Goal: Find specific page/section: Find specific page/section

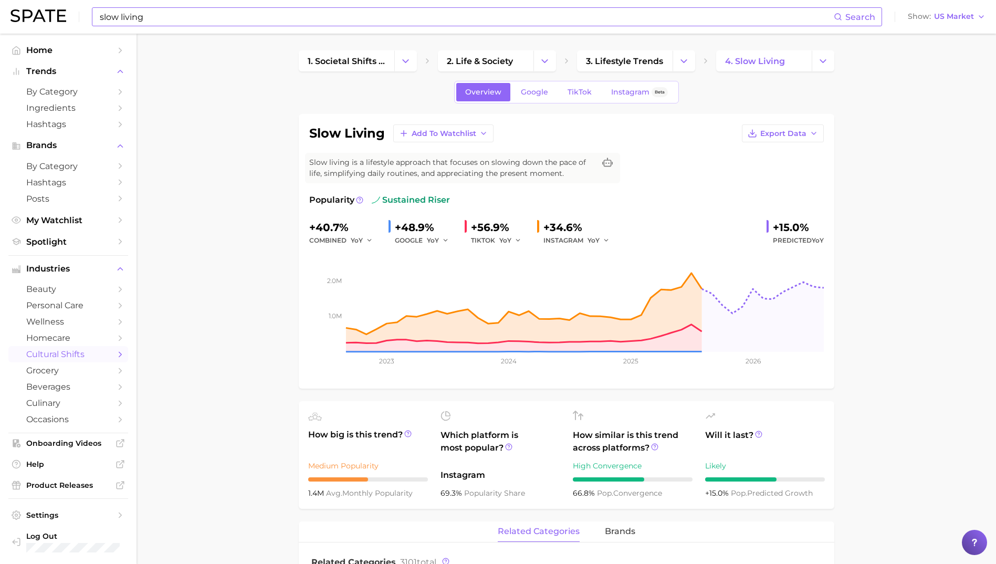
click at [149, 10] on input "slow living" at bounding box center [466, 17] width 735 height 18
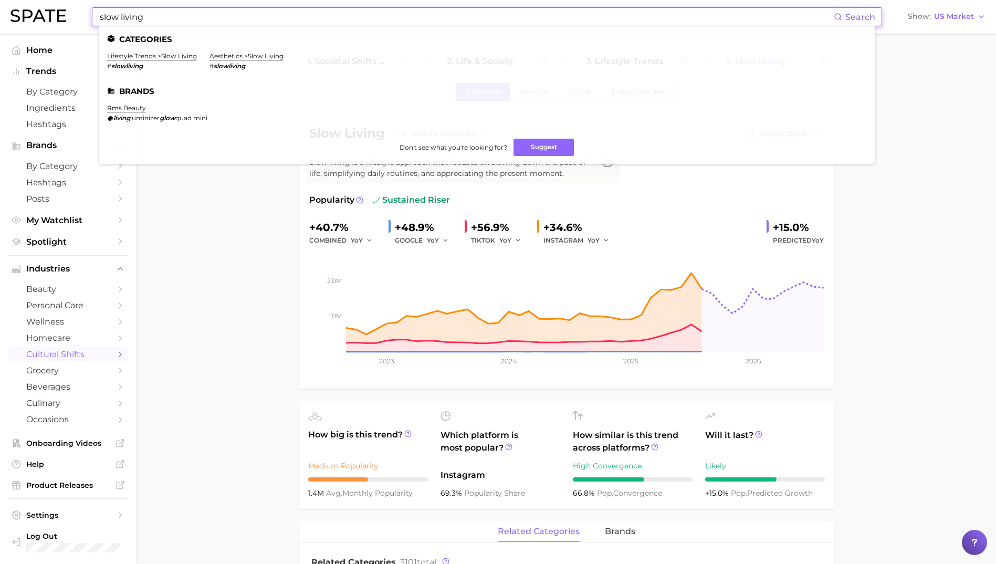
click at [149, 10] on input "slow living" at bounding box center [466, 17] width 735 height 18
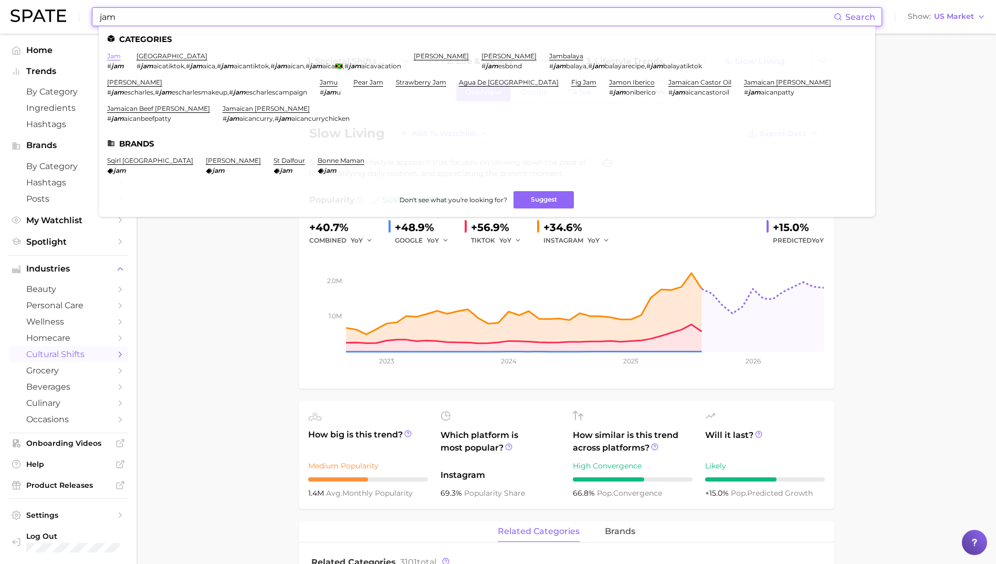
type input "jam"
click at [116, 56] on link "jam" at bounding box center [114, 56] width 14 height 8
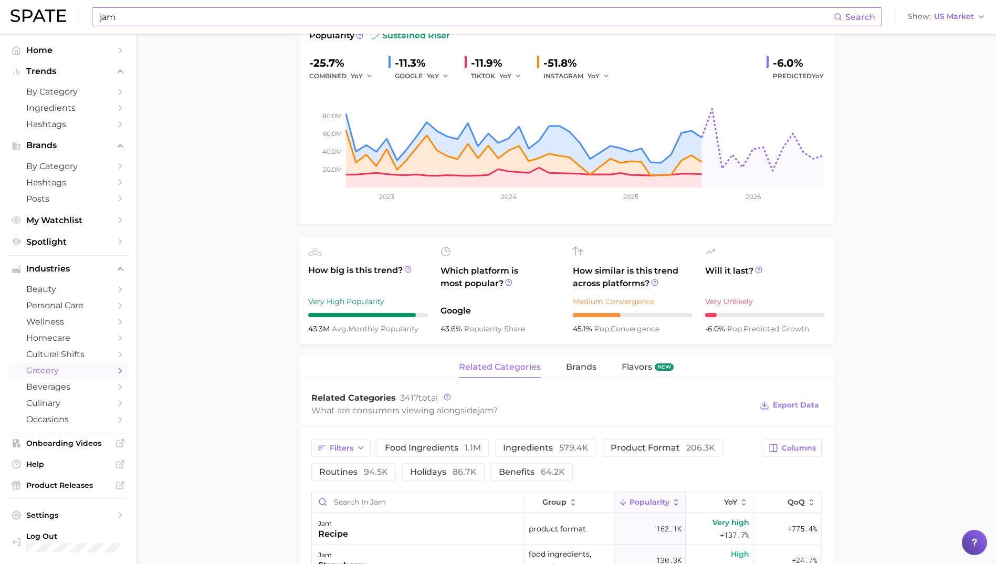
scroll to position [367, 0]
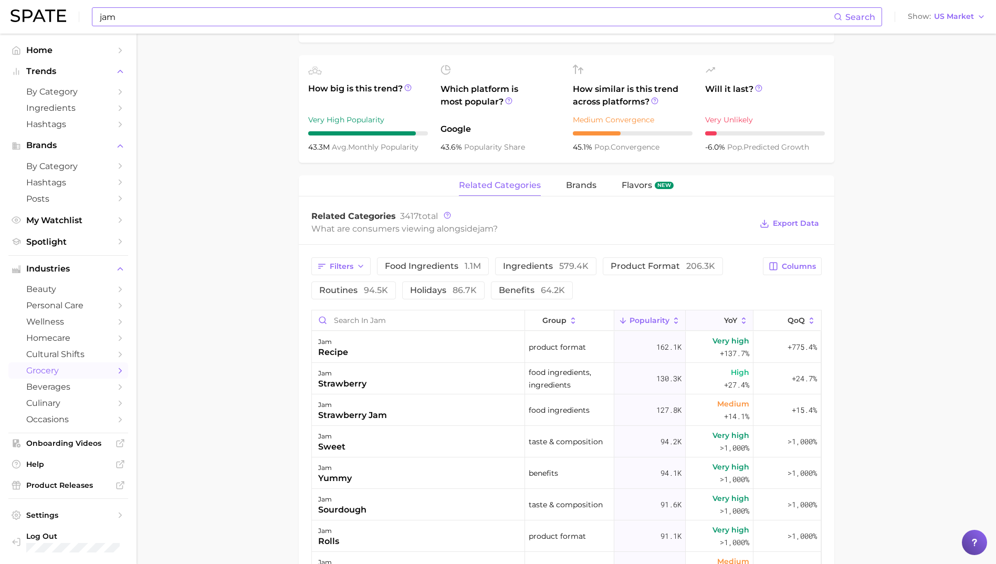
click at [724, 318] on span "YoY" at bounding box center [730, 320] width 13 height 8
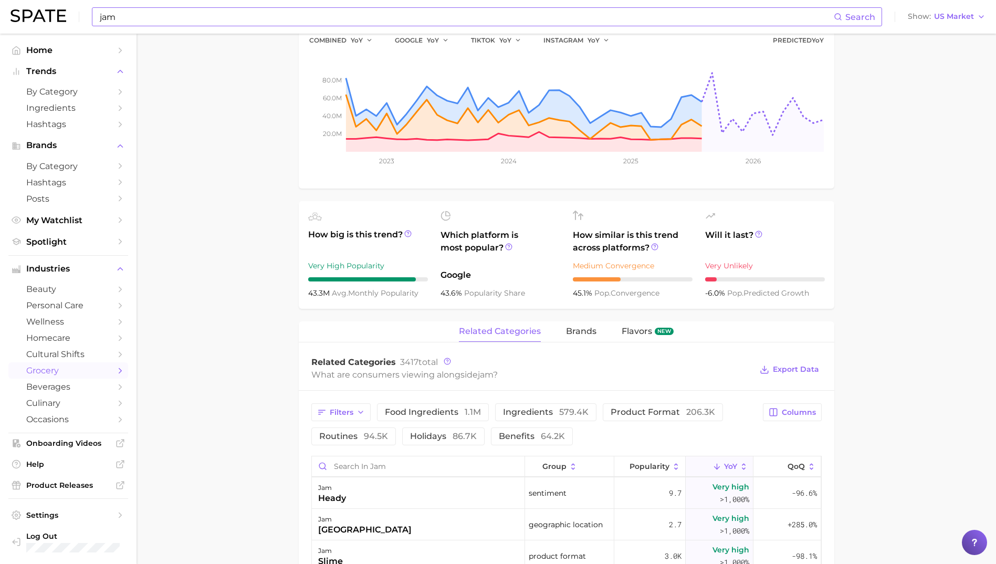
scroll to position [343, 0]
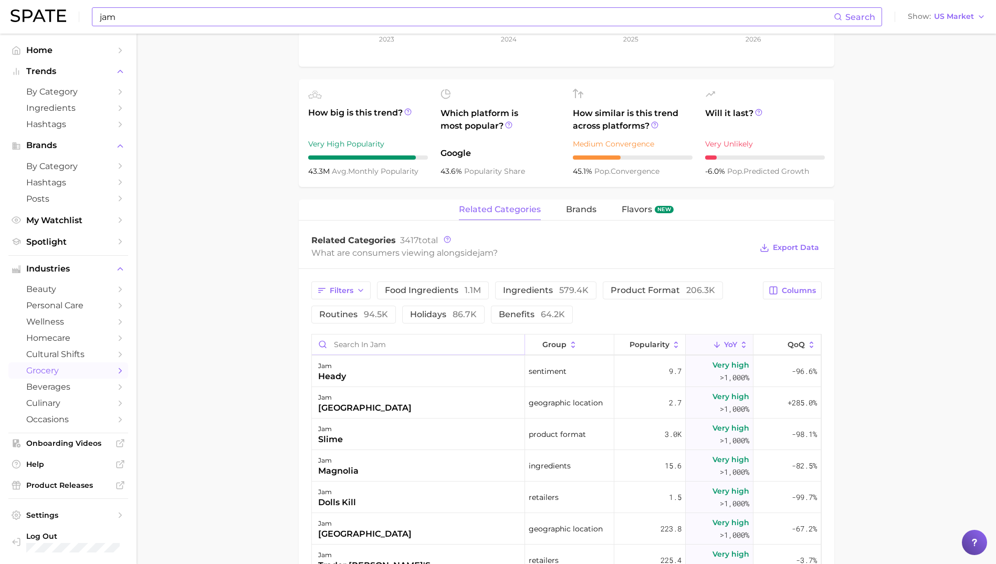
click at [379, 348] on input "Search in jam" at bounding box center [418, 344] width 213 height 20
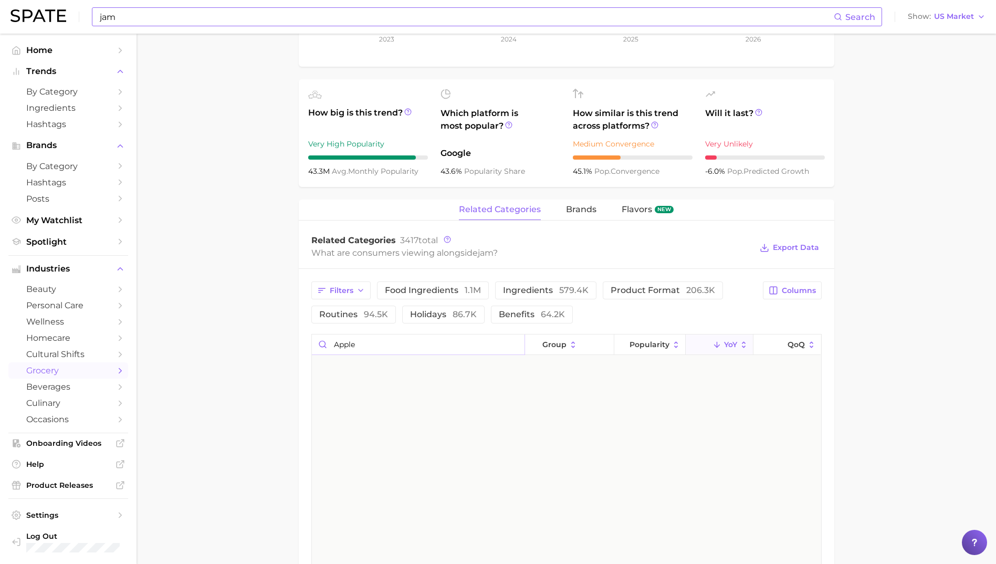
scroll to position [0, 0]
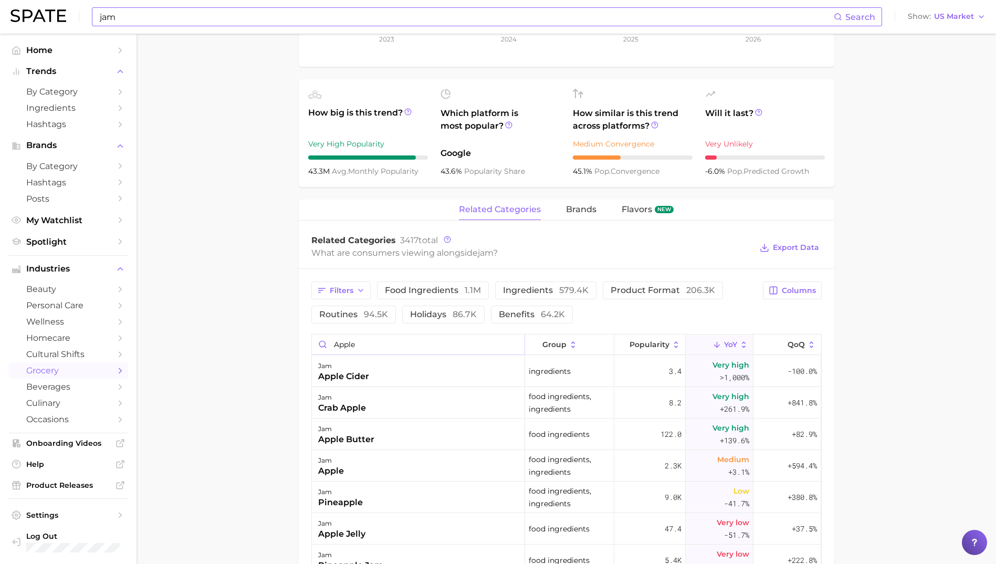
click at [436, 345] on input "apple" at bounding box center [418, 344] width 213 height 20
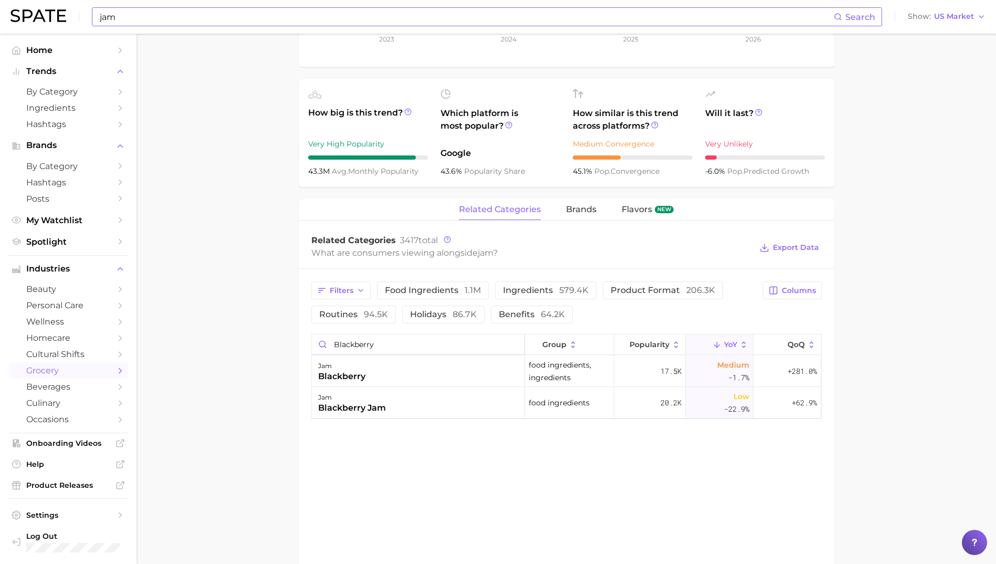
click at [429, 346] on input "blackberry" at bounding box center [418, 344] width 213 height 20
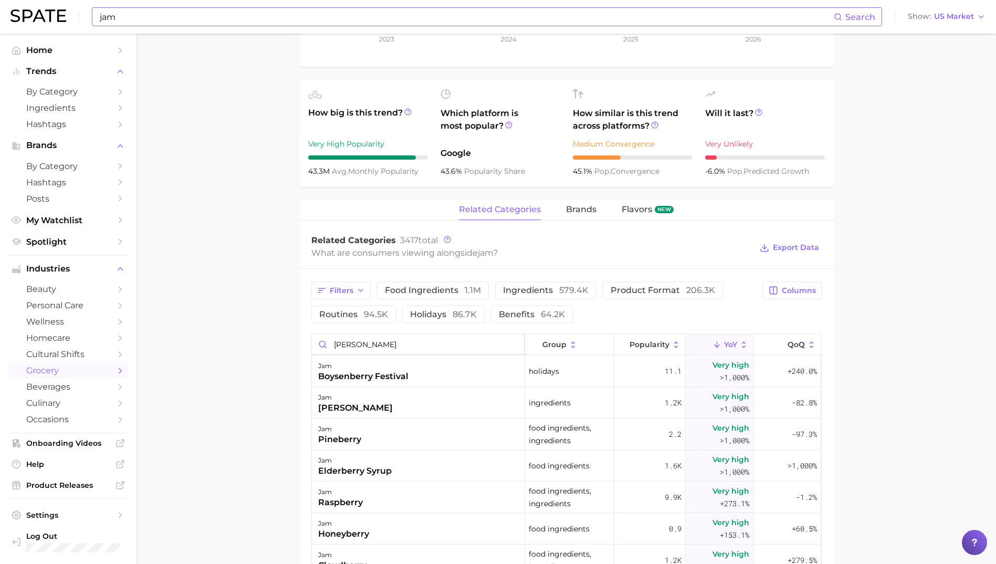
click at [393, 342] on input "[PERSON_NAME]" at bounding box center [418, 344] width 213 height 20
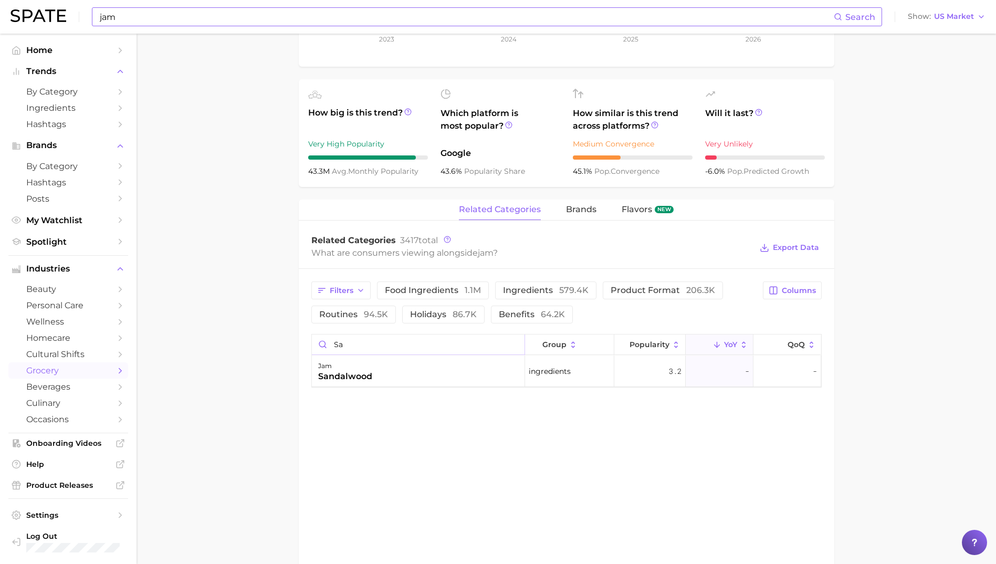
type input "s"
click at [393, 342] on input "woody" at bounding box center [418, 344] width 213 height 20
type input "smokey"
click at [393, 342] on input "smokey" at bounding box center [418, 344] width 213 height 20
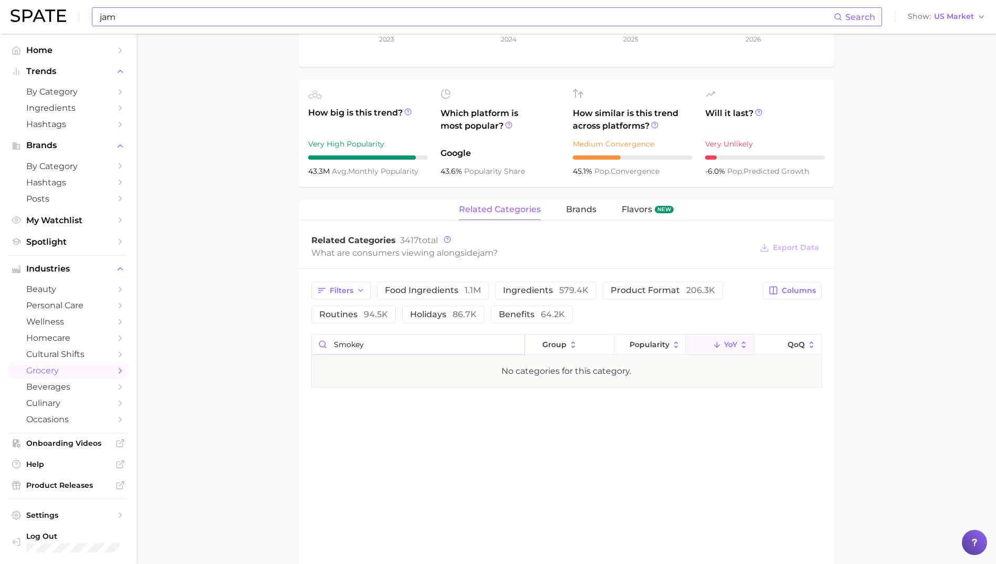
click at [393, 342] on input "smokey" at bounding box center [418, 344] width 213 height 20
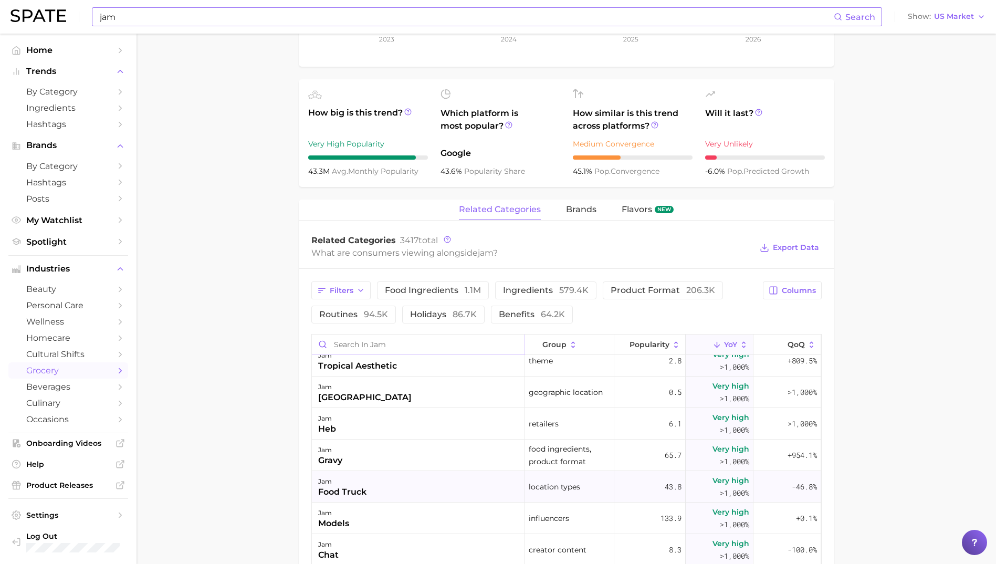
scroll to position [3832, 0]
